Goal: Task Accomplishment & Management: Use online tool/utility

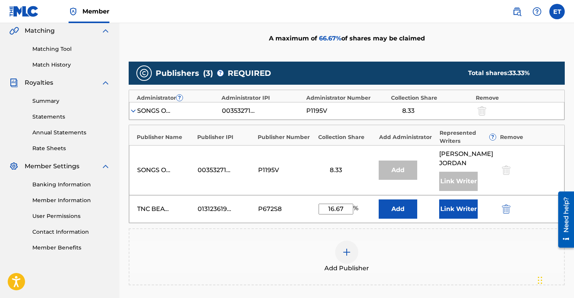
click at [459, 213] on button "Link Writer" at bounding box center [458, 208] width 39 height 19
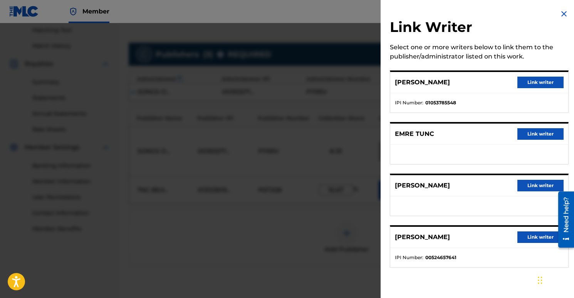
scroll to position [165, 0]
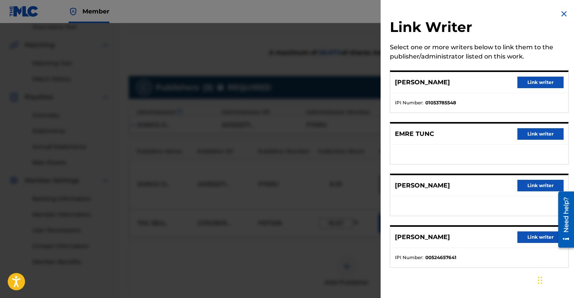
click at [531, 135] on button "Link writer" at bounding box center [540, 134] width 46 height 12
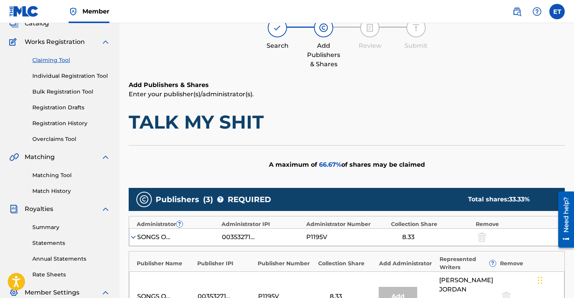
scroll to position [158, 0]
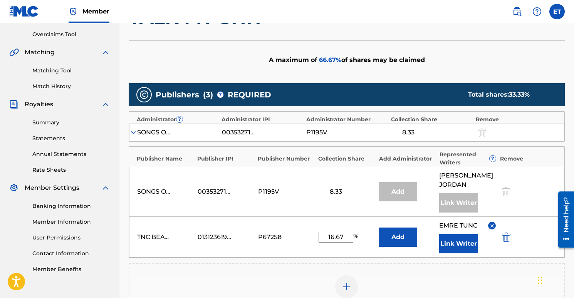
click at [393, 241] on button "Add" at bounding box center [397, 237] width 39 height 19
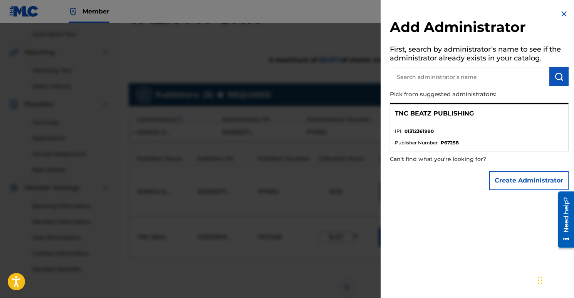
click at [559, 15] on img at bounding box center [563, 13] width 9 height 9
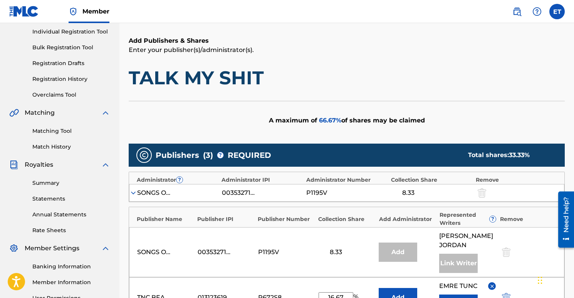
scroll to position [164, 0]
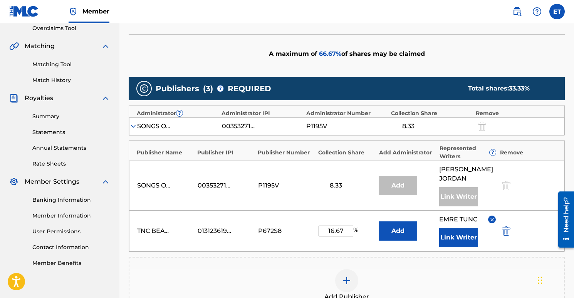
click at [133, 126] on img at bounding box center [133, 126] width 8 height 8
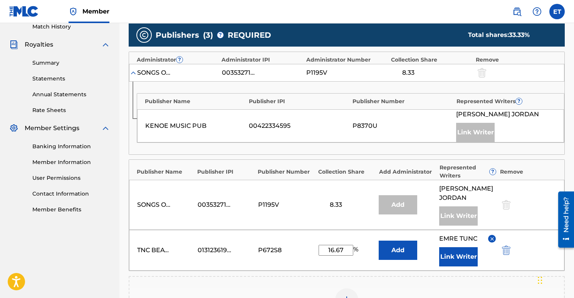
scroll to position [225, 0]
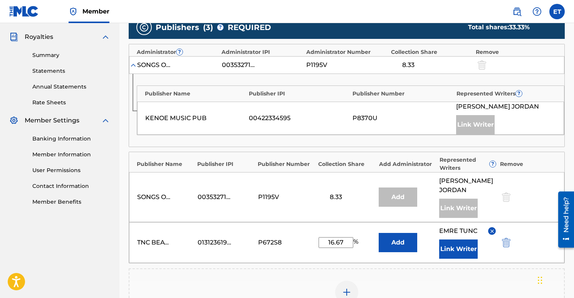
click at [452, 247] on button "Link Writer" at bounding box center [458, 248] width 39 height 19
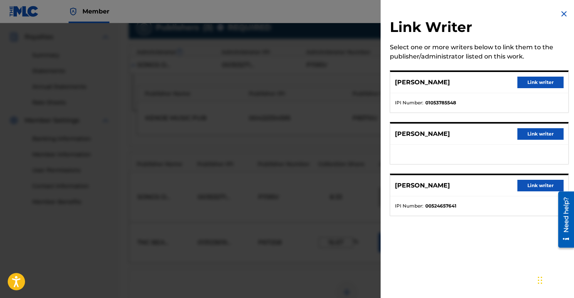
click at [564, 17] on img at bounding box center [563, 13] width 9 height 9
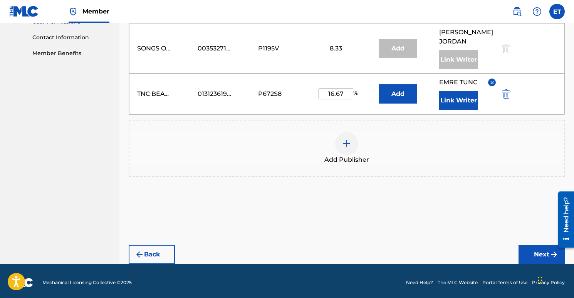
scroll to position [377, 0]
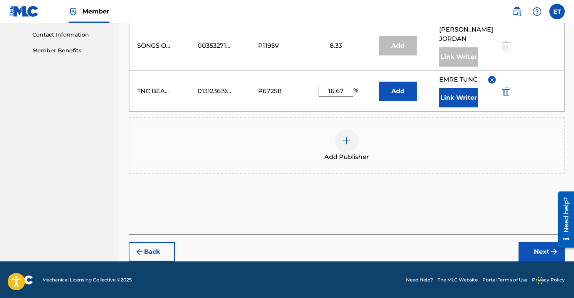
click at [144, 250] on button "Back" at bounding box center [152, 251] width 46 height 19
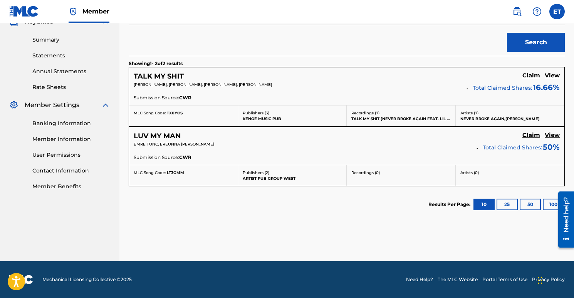
click at [528, 76] on h5 "Claim" at bounding box center [531, 75] width 18 height 7
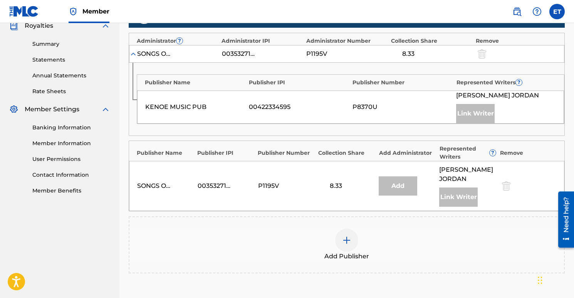
scroll to position [236, 0]
click at [134, 52] on img at bounding box center [133, 54] width 8 height 8
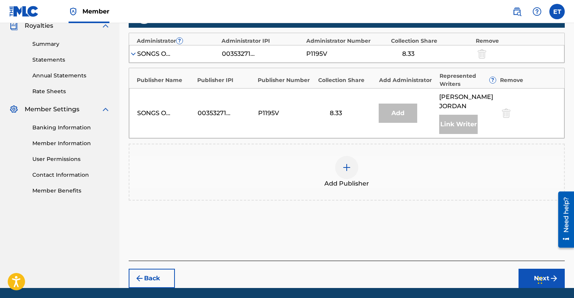
click at [134, 54] on img at bounding box center [133, 54] width 8 height 8
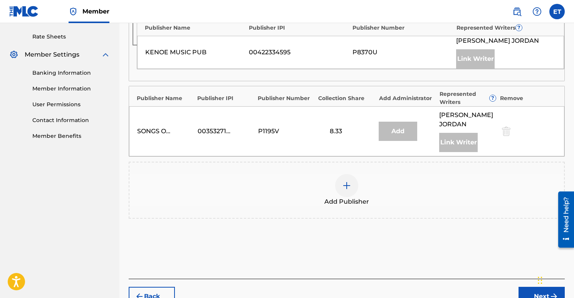
scroll to position [184, 0]
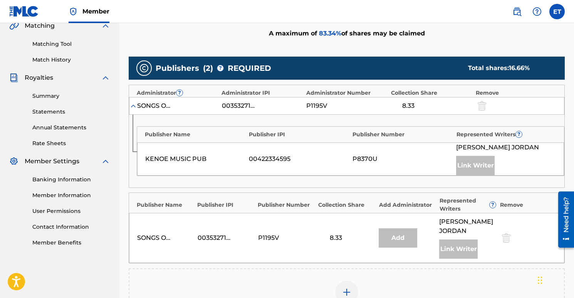
click at [213, 25] on div "A maximum of 83.34 % of shares may be claimed" at bounding box center [347, 33] width 436 height 39
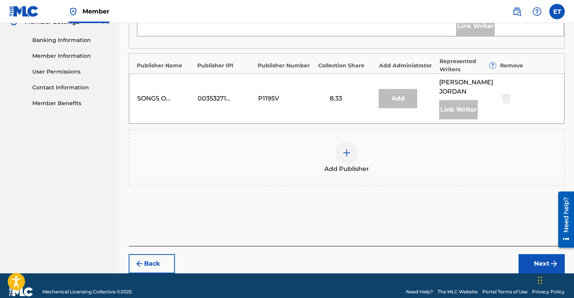
scroll to position [325, 0]
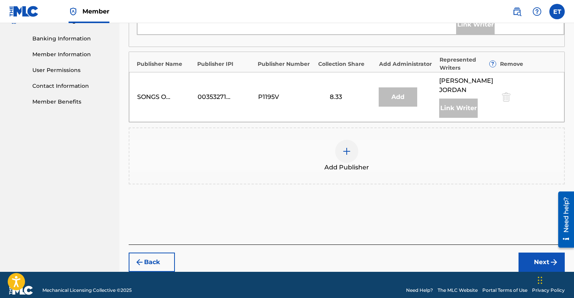
click at [155, 262] on button "Back" at bounding box center [152, 262] width 46 height 19
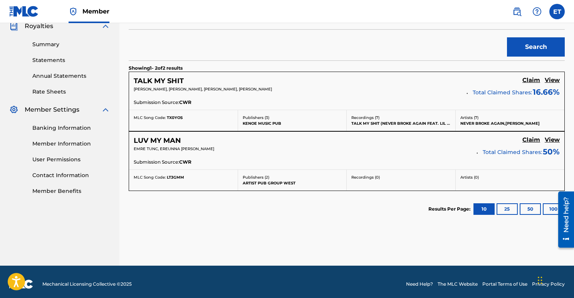
scroll to position [230, 0]
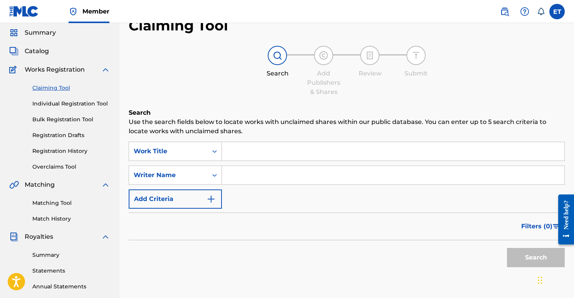
scroll to position [70, 0]
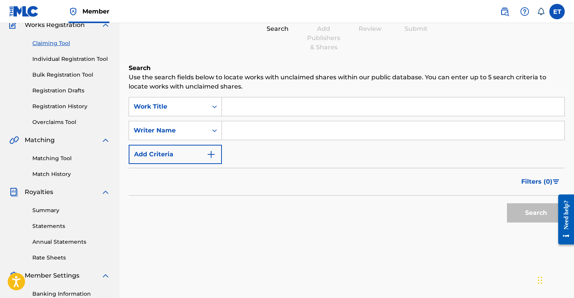
click at [251, 106] on input "Search Form" at bounding box center [393, 106] width 342 height 18
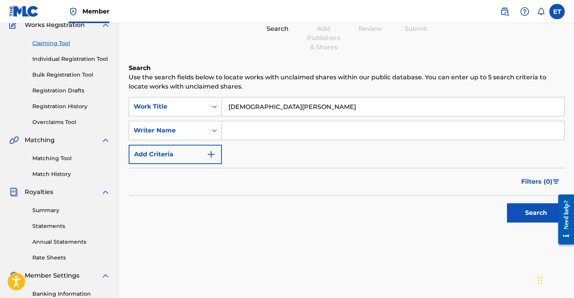
click at [523, 210] on button "Search" at bounding box center [536, 212] width 58 height 19
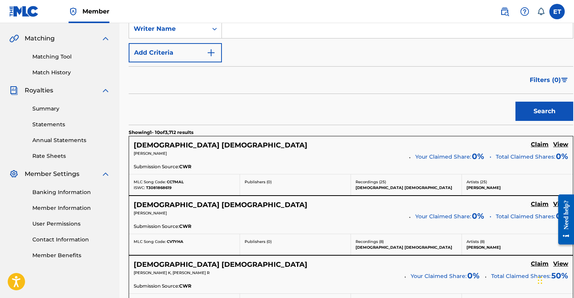
scroll to position [101, 0]
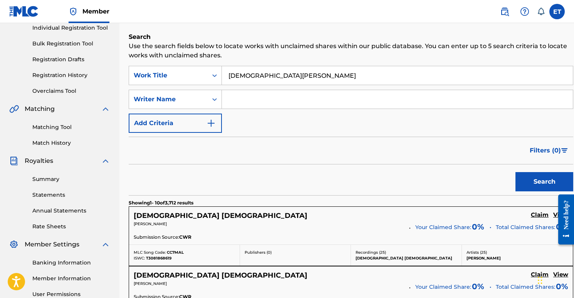
click at [274, 72] on input "chick james" at bounding box center [397, 75] width 351 height 18
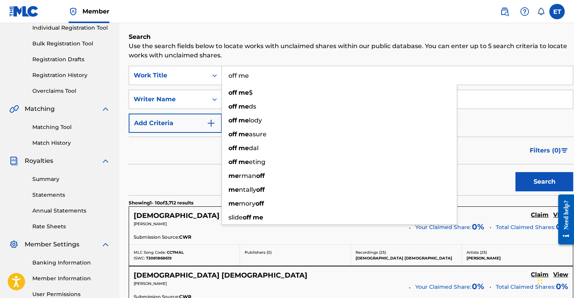
type input "off me"
click at [276, 35] on h6 "Search" at bounding box center [351, 36] width 444 height 9
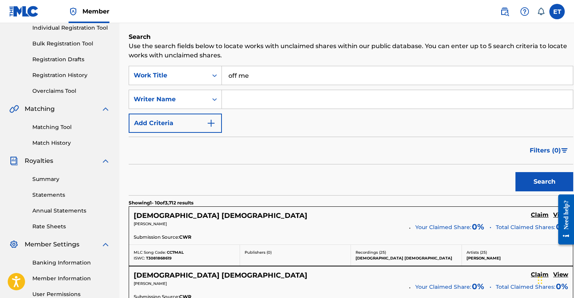
click at [206, 122] on img "Search Form" at bounding box center [210, 123] width 9 height 9
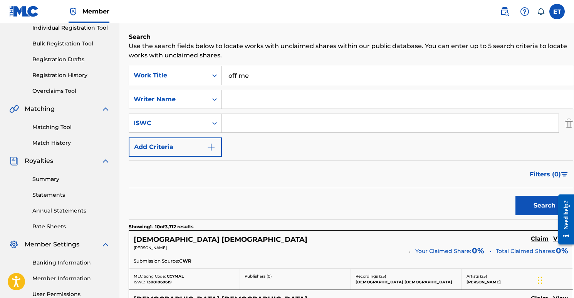
click at [236, 98] on input "Search Form" at bounding box center [397, 99] width 351 height 18
type input "emre tunc"
click at [520, 200] on button "Search" at bounding box center [544, 205] width 58 height 19
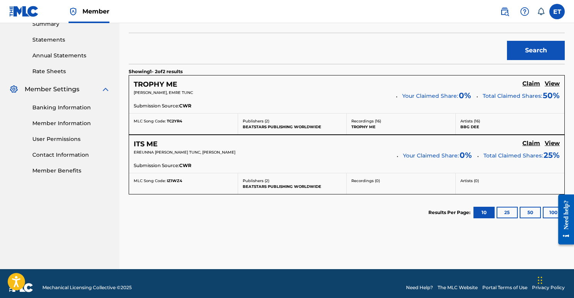
scroll to position [258, 0]
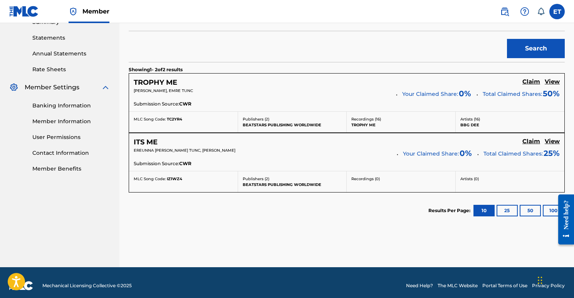
click at [552, 139] on h5 "View" at bounding box center [551, 141] width 15 height 7
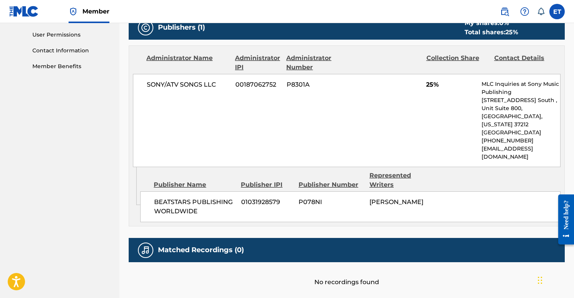
scroll to position [400, 0]
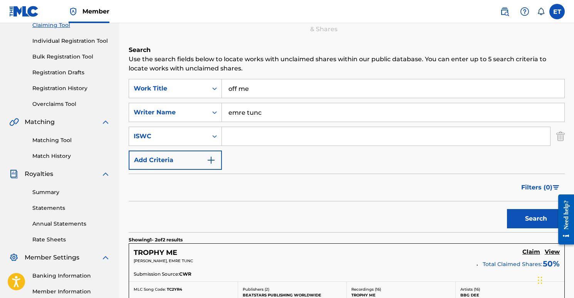
scroll to position [88, 0]
click at [258, 107] on input "emre tunc" at bounding box center [393, 113] width 342 height 18
drag, startPoint x: 256, startPoint y: 84, endPoint x: 267, endPoint y: 93, distance: 15.0
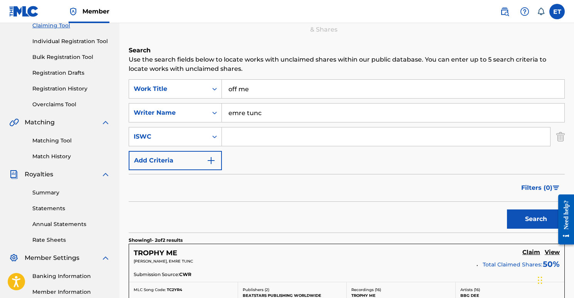
click at [228, 81] on input "off me" at bounding box center [393, 89] width 342 height 18
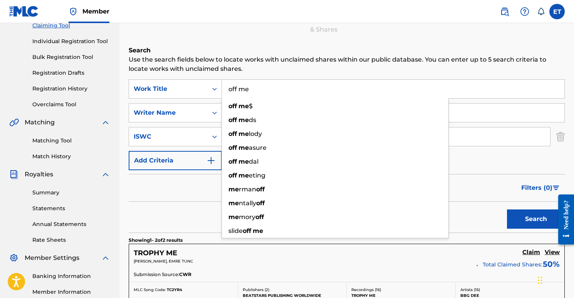
click at [268, 93] on input "off me" at bounding box center [393, 89] width 342 height 18
drag, startPoint x: 267, startPoint y: 93, endPoint x: 224, endPoint y: 87, distance: 42.7
click at [226, 89] on input "off me" at bounding box center [393, 89] width 342 height 18
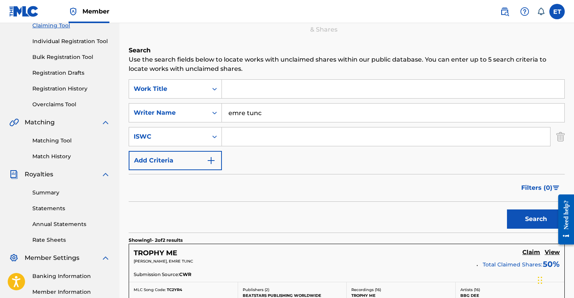
click at [276, 57] on p "Use the search fields below to locate works with unclaimed shares within our pu…" at bounding box center [347, 64] width 436 height 18
click at [518, 211] on button "Search" at bounding box center [536, 218] width 58 height 19
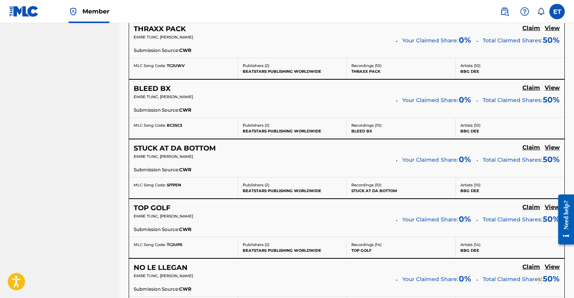
scroll to position [745, 0]
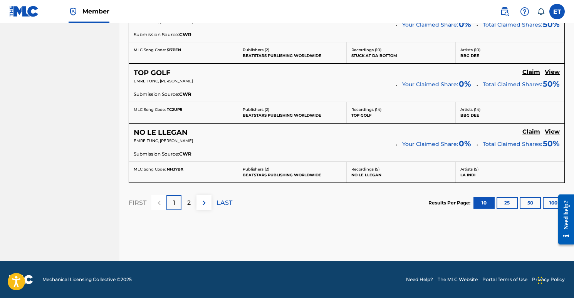
click at [196, 201] on button at bounding box center [203, 202] width 15 height 15
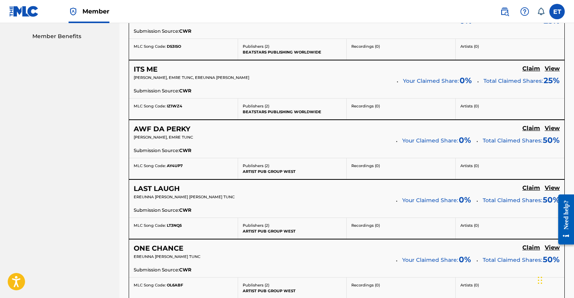
scroll to position [525, 0]
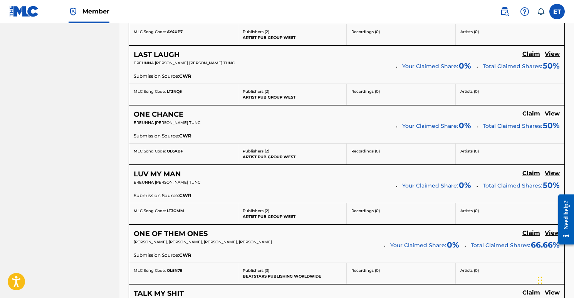
click at [549, 112] on h5 "View" at bounding box center [551, 113] width 15 height 7
